Goal: Task Accomplishment & Management: Manage account settings

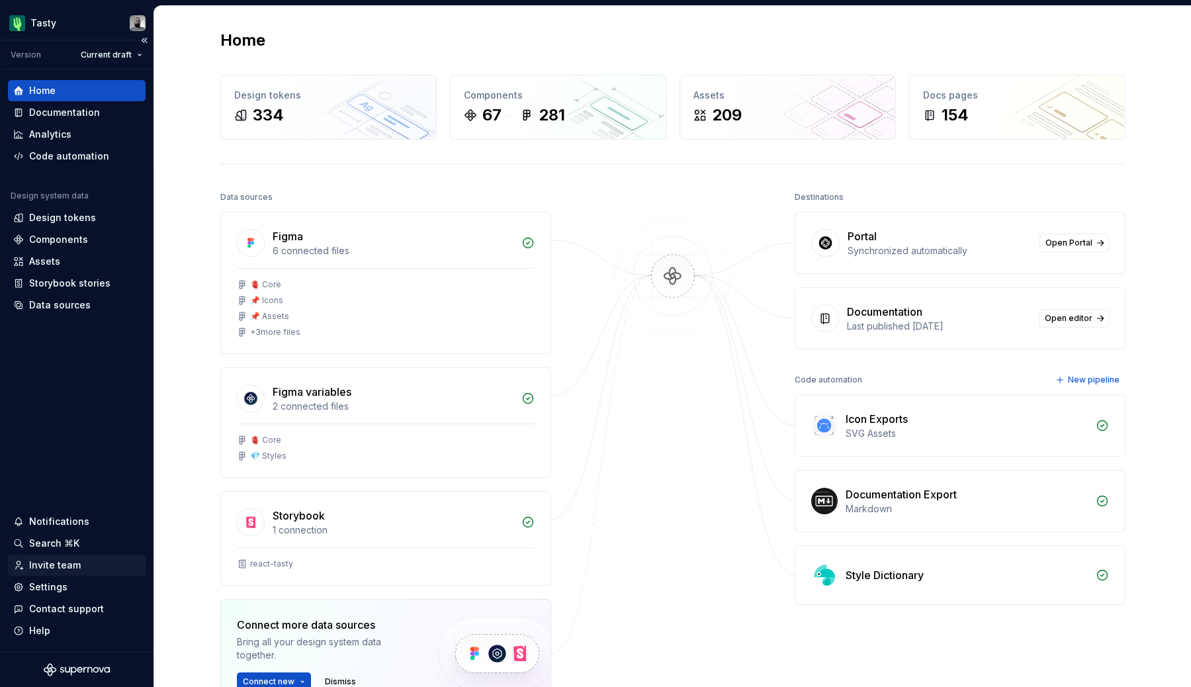
click at [54, 561] on div "Invite team" at bounding box center [55, 564] width 52 height 13
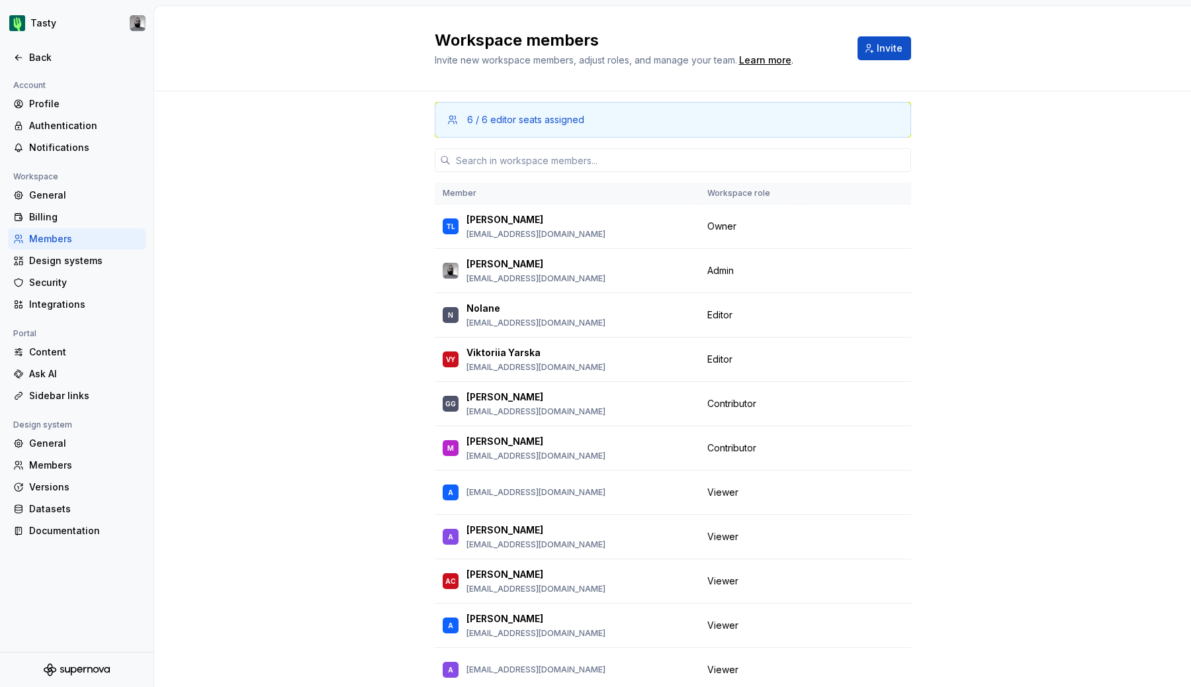
click at [46, 238] on div "Members" at bounding box center [84, 238] width 111 height 13
click at [479, 144] on div "6 / 6 editor seats assigned Member Workspace role [PERSON_NAME] [PERSON_NAME][E…" at bounding box center [673, 406] width 476 height 631
click at [475, 153] on input "text" at bounding box center [681, 160] width 461 height 24
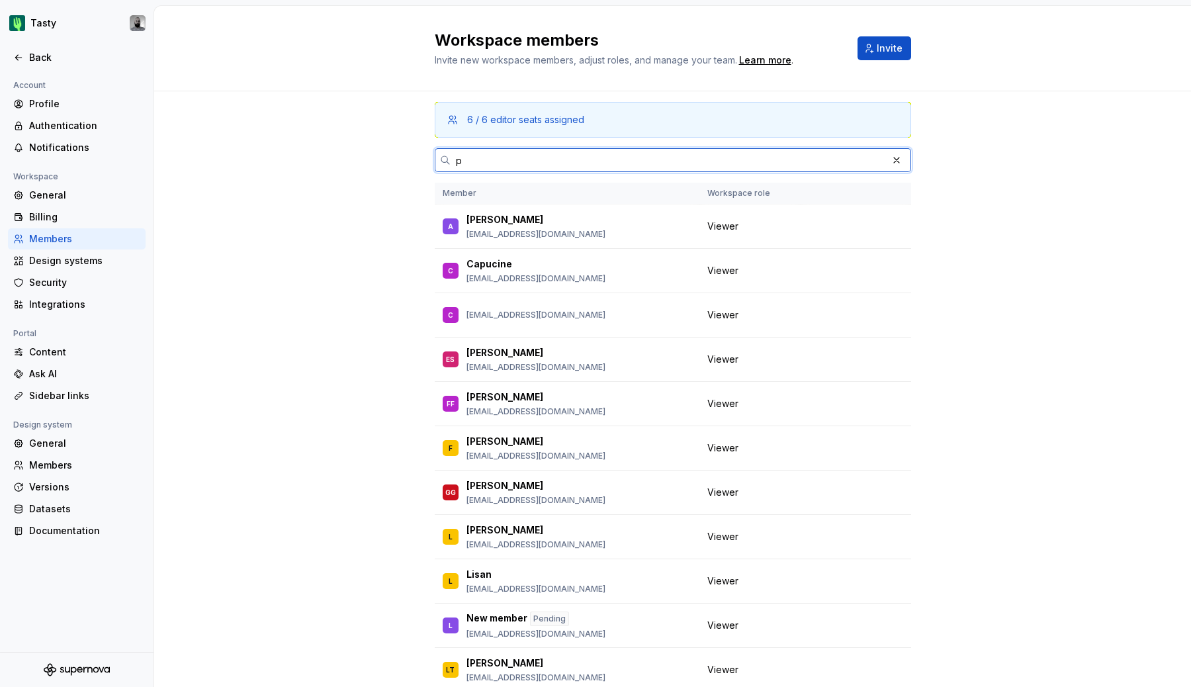
paste input "[EMAIL_ADDRESS][DOMAIN_NAME]"
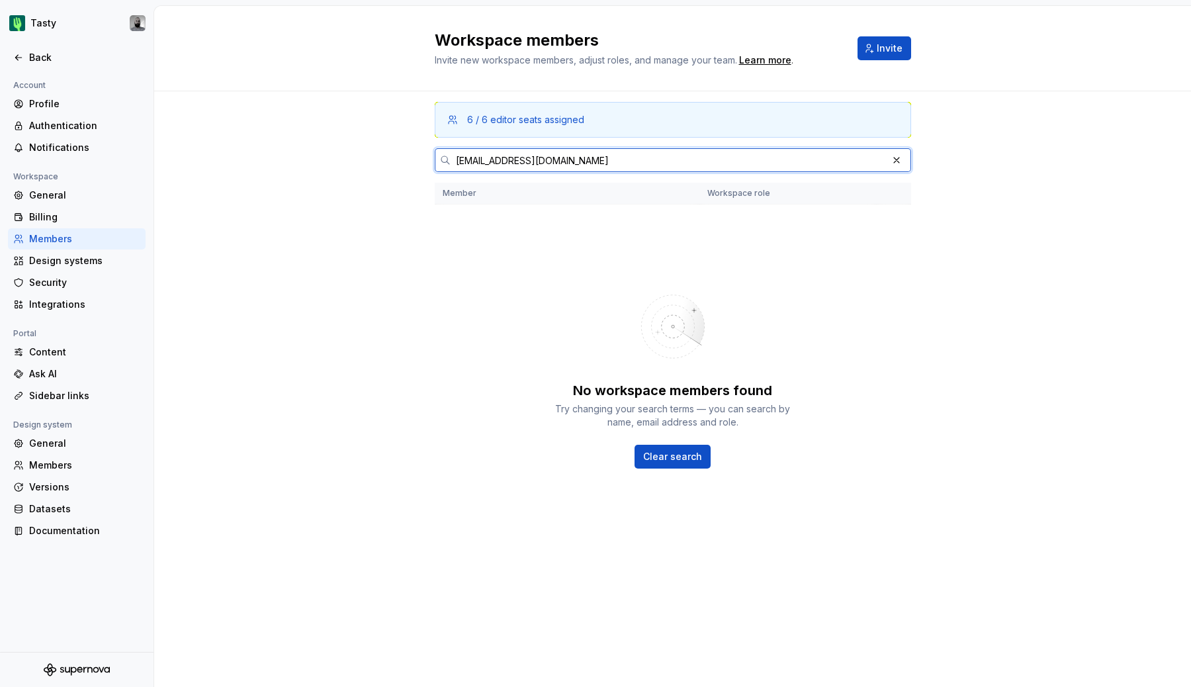
type input "p"
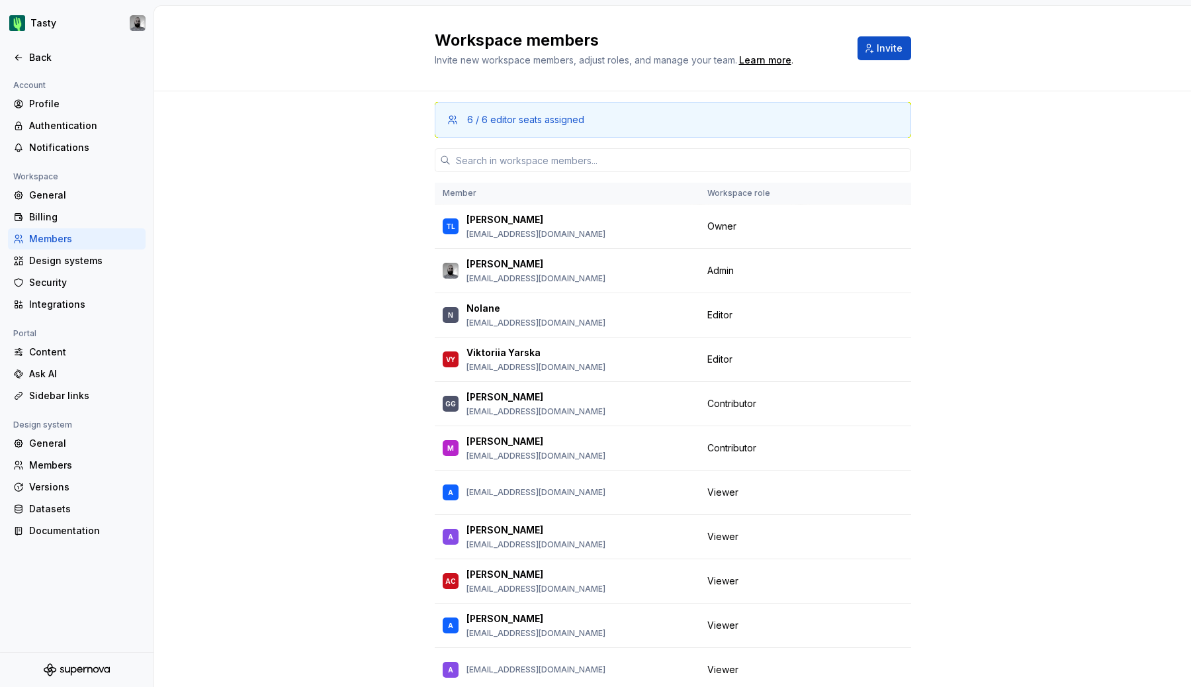
click at [344, 187] on div "6 / 6 editor seats assigned Member Workspace role [PERSON_NAME] [PERSON_NAME][E…" at bounding box center [672, 431] width 1037 height 681
click at [95, 236] on div "Members" at bounding box center [84, 238] width 111 height 13
click at [77, 265] on div "Design systems" at bounding box center [84, 260] width 111 height 13
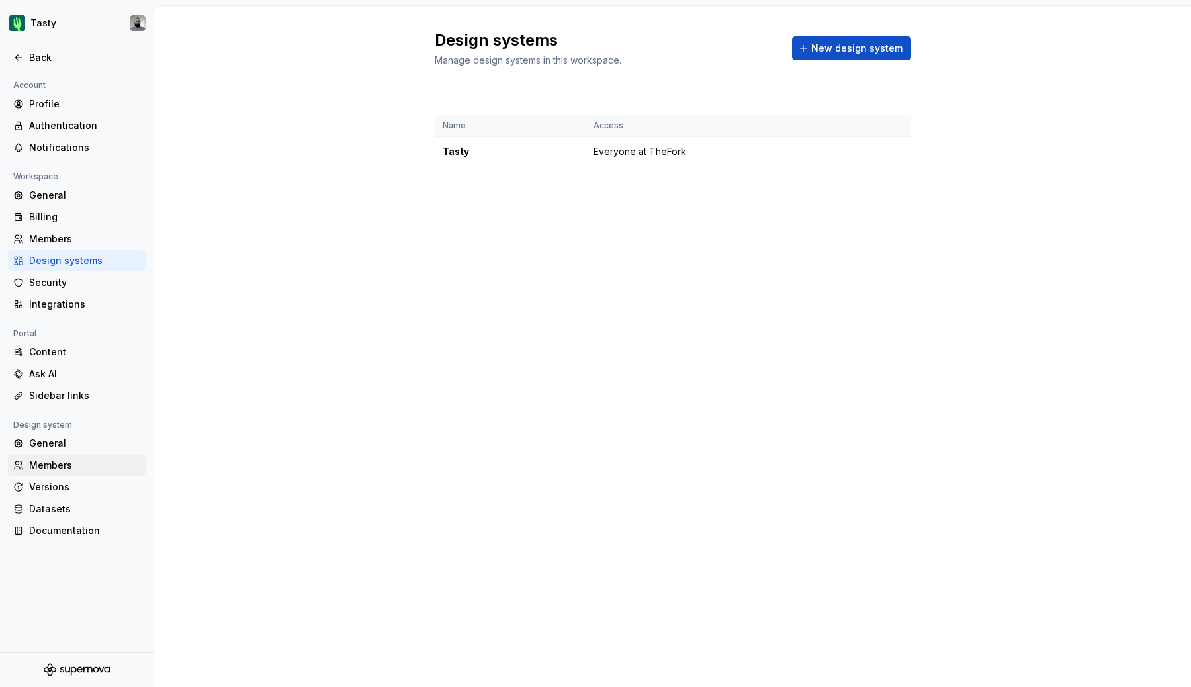
click at [58, 465] on div "Members" at bounding box center [84, 465] width 111 height 13
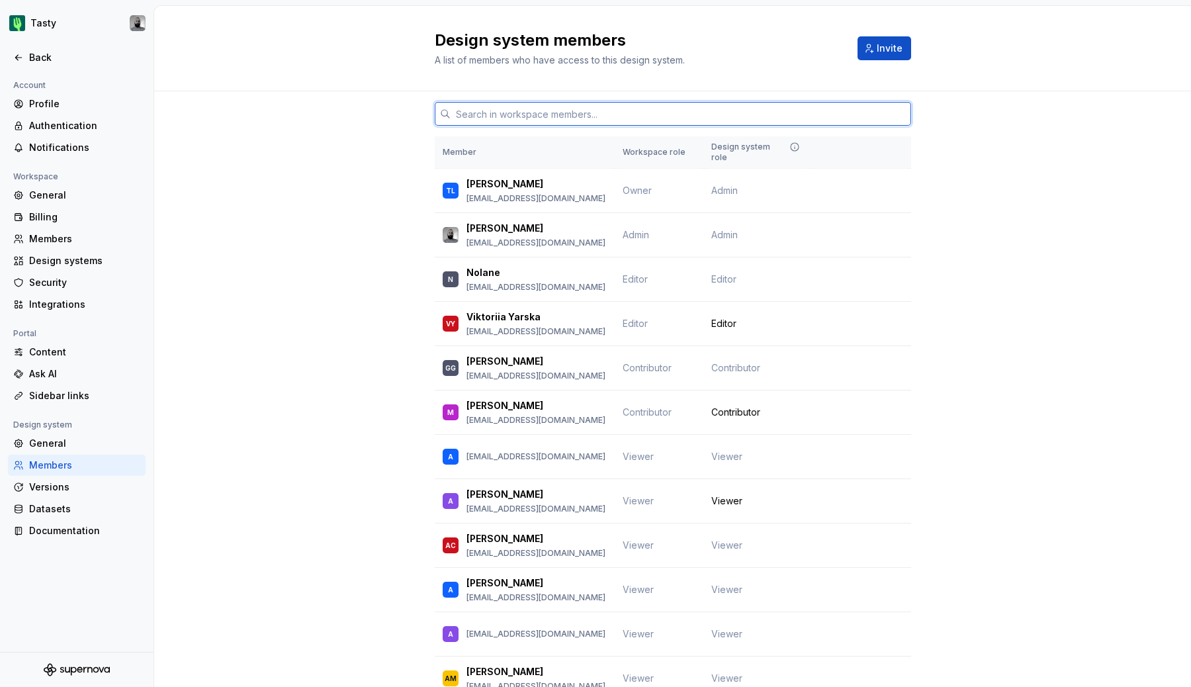
click at [571, 116] on input "text" at bounding box center [681, 114] width 461 height 24
paste input "[EMAIL_ADDRESS][DOMAIN_NAME]"
type input "[EMAIL_ADDRESS][DOMAIN_NAME]"
click at [85, 243] on div "Members" at bounding box center [84, 238] width 111 height 13
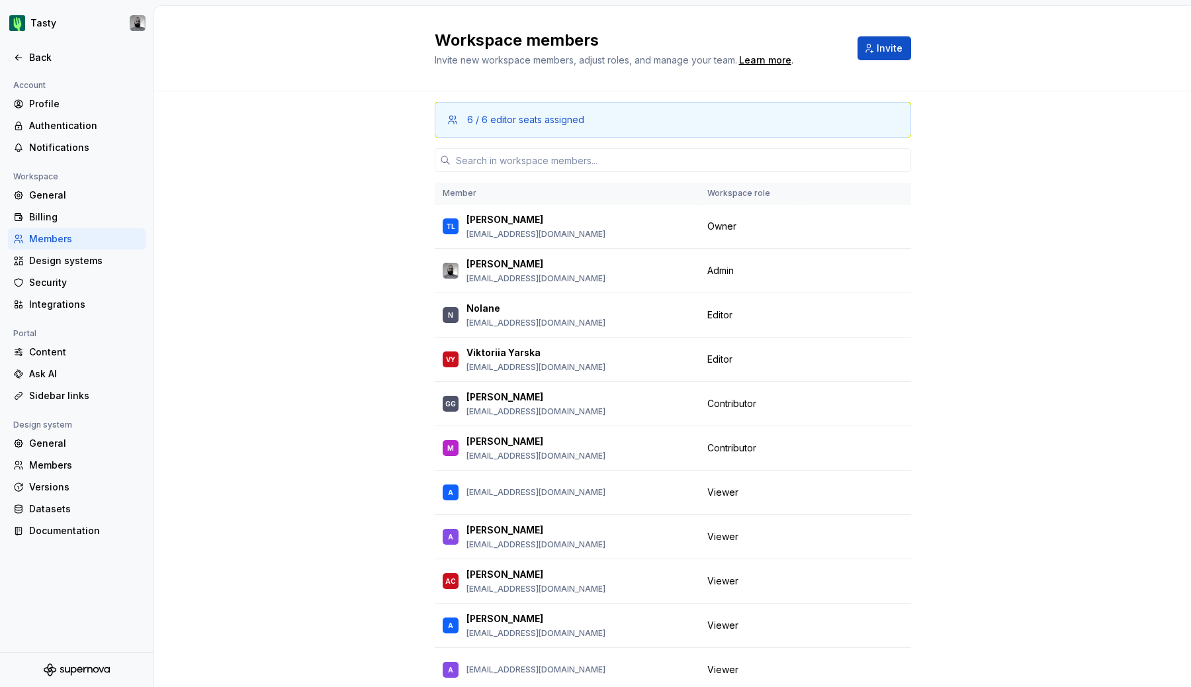
click at [70, 238] on div "Members" at bounding box center [84, 238] width 111 height 13
click at [524, 154] on input "text" at bounding box center [681, 160] width 461 height 24
paste input "[EMAIL_ADDRESS][DOMAIN_NAME]"
type input "[EMAIL_ADDRESS][DOMAIN_NAME]"
paste input "[EMAIL_ADDRESS][DOMAIN_NAME]"
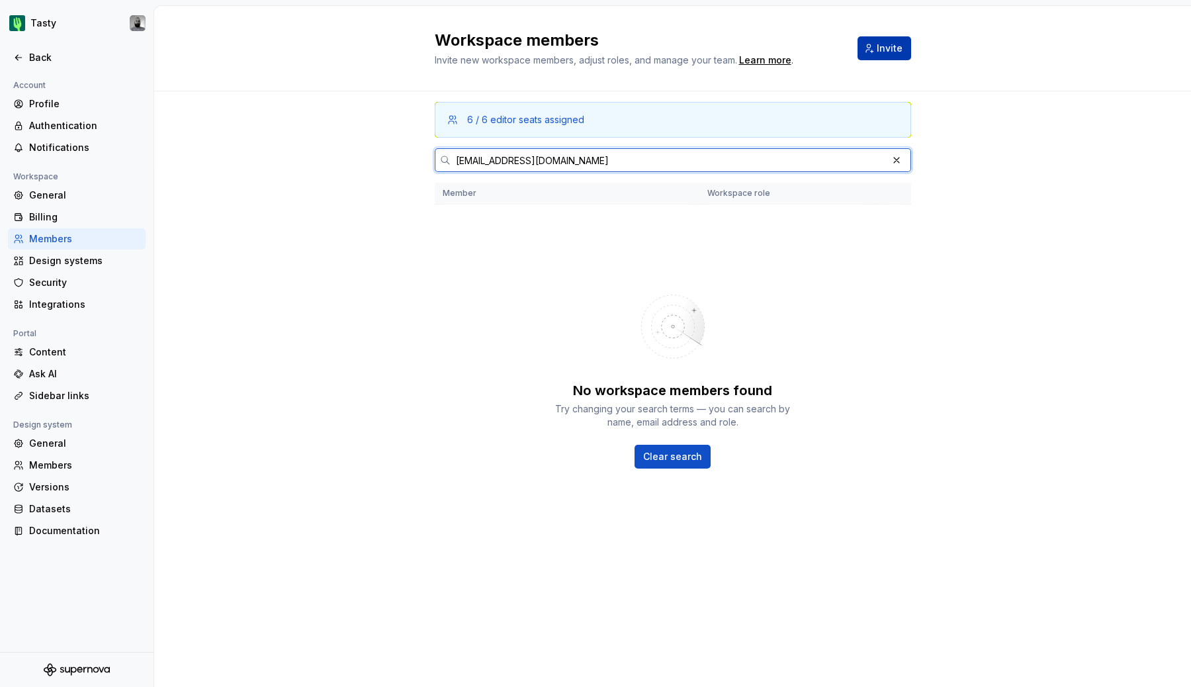
type input "[EMAIL_ADDRESS][DOMAIN_NAME]"
click at [887, 54] on button "Invite" at bounding box center [885, 48] width 54 height 24
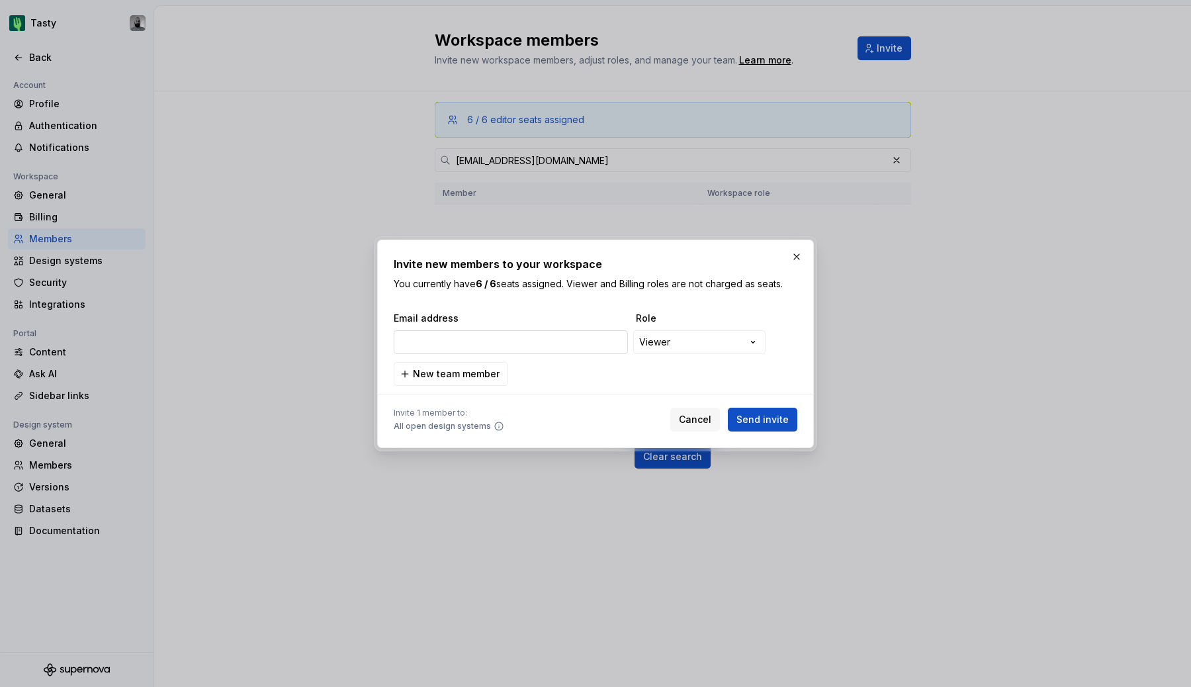
type input "[EMAIL_ADDRESS][DOMAIN_NAME]"
click at [748, 422] on span "Send invite" at bounding box center [762, 419] width 52 height 13
